Goal: Task Accomplishment & Management: Manage account settings

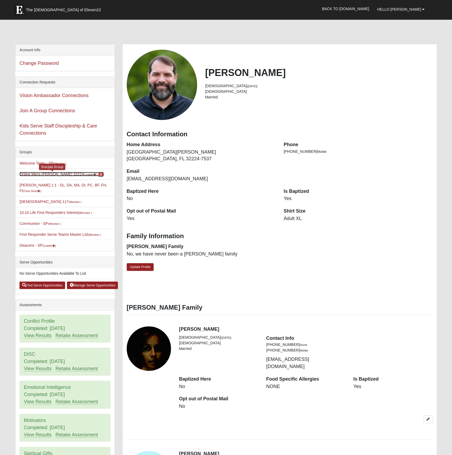
click at [51, 174] on link "Online Mens [PERSON_NAME] 32224 (Leader ) 1" at bounding box center [61, 174] width 84 height 4
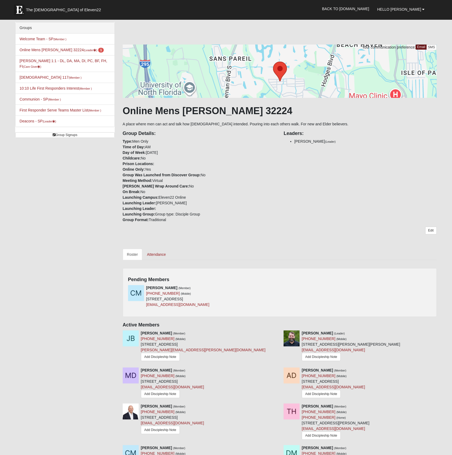
click at [315, 287] on div "Cameron L. Merriman (Member) (325) 450-5736 (Mobile) 35 W 10th St San Angelo, T…" at bounding box center [280, 298] width 312 height 26
click at [278, 288] on icon at bounding box center [278, 288] width 4 height 4
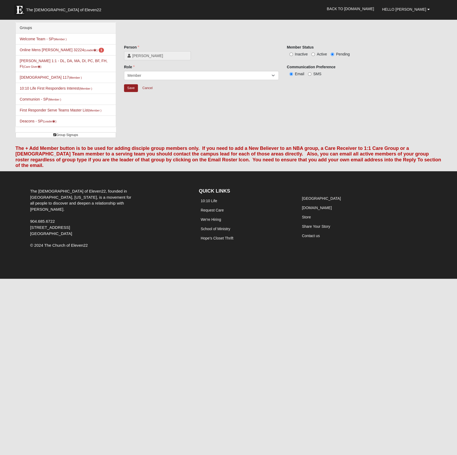
click at [321, 55] on span "Active" at bounding box center [321, 54] width 10 height 4
click at [314, 55] on input "Active" at bounding box center [312, 54] width 3 height 3
radio input "true"
click at [131, 89] on input "Save" at bounding box center [131, 88] width 14 height 8
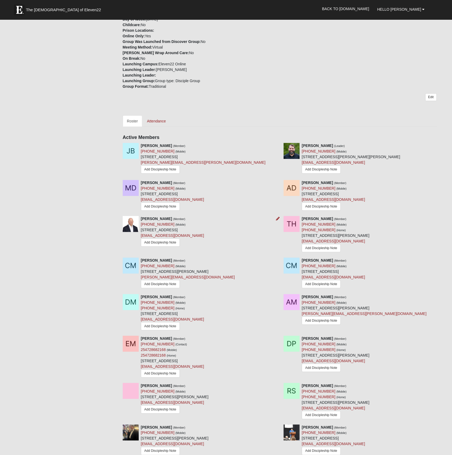
scroll to position [214, 0]
